Goal: Find specific page/section: Find specific page/section

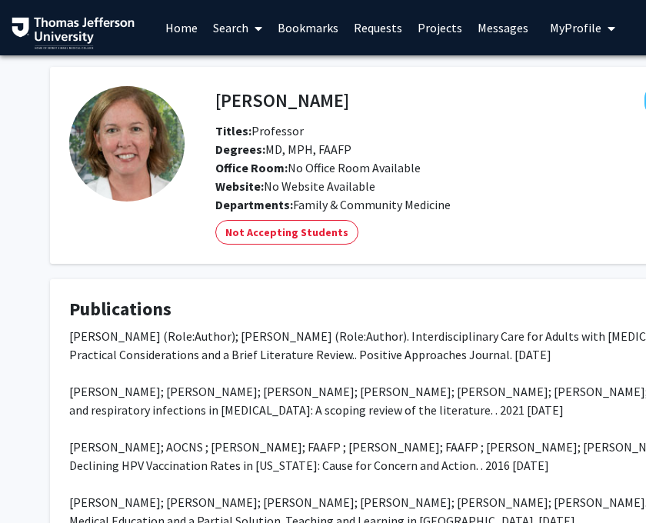
click at [239, 36] on link "Search" at bounding box center [237, 28] width 65 height 54
click at [244, 72] on span "Faculty/Staff" at bounding box center [261, 70] width 113 height 31
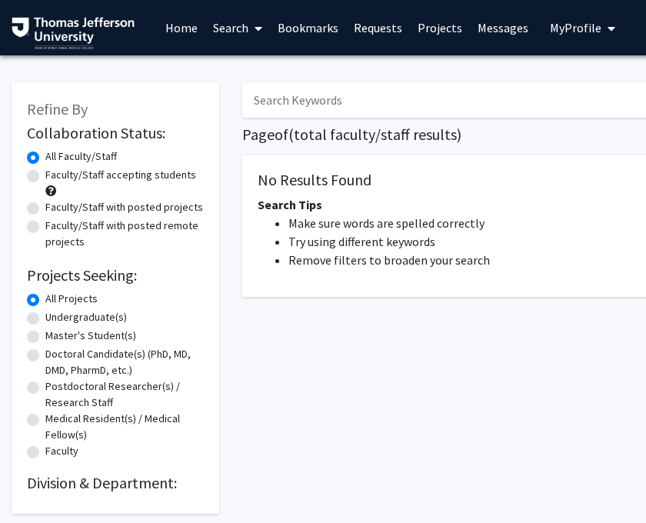
click at [344, 96] on input "Search Keywords" at bounding box center [543, 99] width 603 height 35
type input "[PERSON_NAME]"
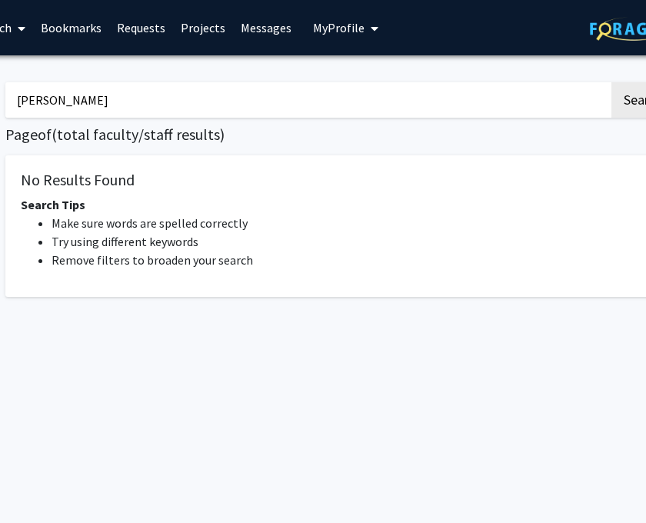
scroll to position [0, 236]
click at [632, 107] on button "Search" at bounding box center [643, 99] width 63 height 35
click at [641, 89] on button "Search" at bounding box center [643, 99] width 63 height 35
